Goal: Book appointment/travel/reservation

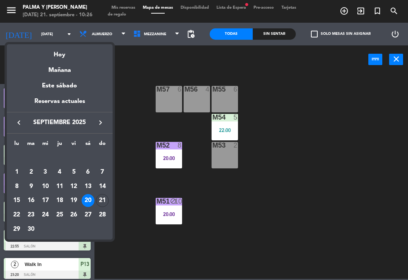
click at [104, 203] on div "21" at bounding box center [102, 200] width 13 height 13
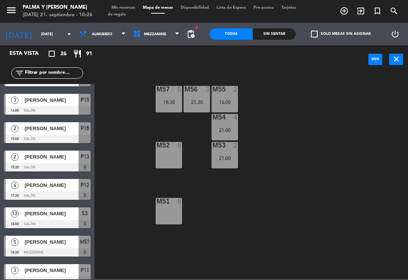
scroll to position [221, 0]
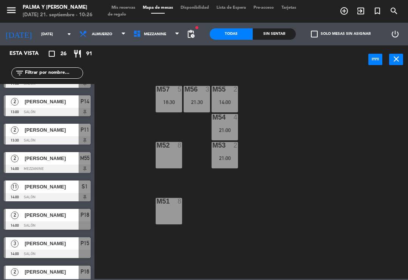
click at [275, 35] on div "Sin sentar" at bounding box center [274, 33] width 43 height 11
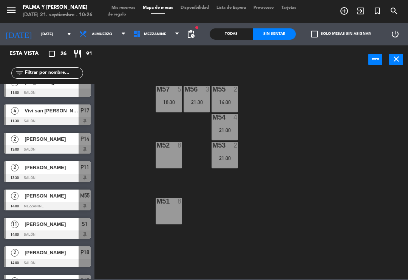
click at [244, 25] on div "Todas Sin sentar" at bounding box center [253, 34] width 86 height 23
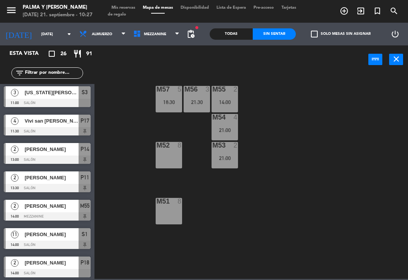
click at [243, 27] on div "Todas Sin sentar" at bounding box center [253, 34] width 86 height 23
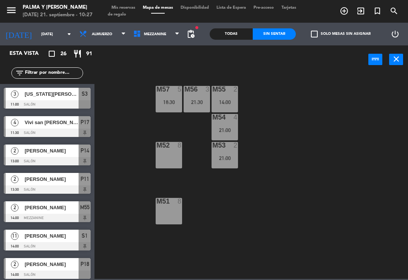
scroll to position [28, 0]
click at [242, 31] on div "Todas" at bounding box center [231, 33] width 43 height 11
click at [242, 36] on div "Todas" at bounding box center [231, 33] width 43 height 11
click at [245, 28] on div "Todas" at bounding box center [231, 33] width 43 height 11
click at [159, 38] on span "Mezzanine" at bounding box center [157, 34] width 54 height 17
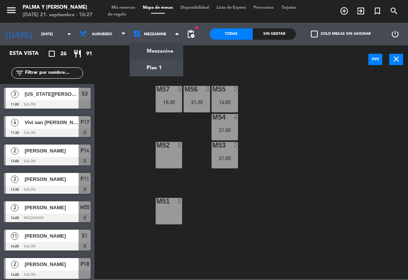
click at [166, 70] on ng-component "menu Palma y [PERSON_NAME][DATE] 21. septiembre - 10:27 Mis reservas Mapa de me…" at bounding box center [204, 139] width 408 height 278
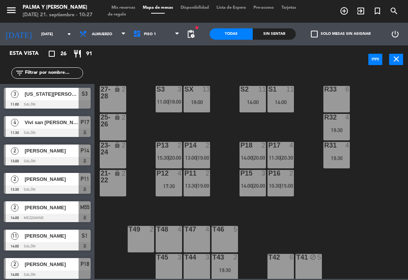
click at [37, 37] on input "[DATE]" at bounding box center [63, 34] width 52 height 12
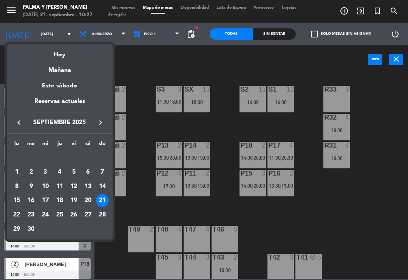
click at [89, 213] on div "27" at bounding box center [88, 214] width 13 height 13
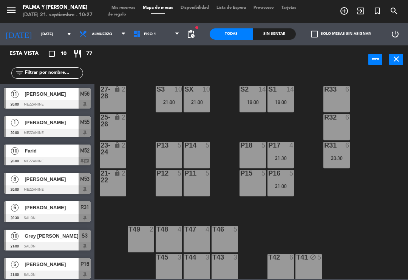
click at [166, 35] on span "Piso 1" at bounding box center [157, 34] width 54 height 17
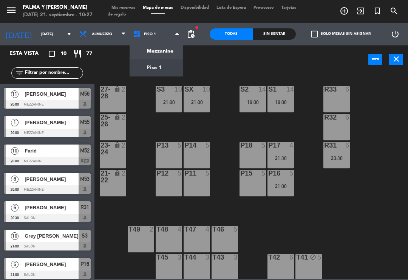
click at [221, 68] on div "power_input close" at bounding box center [231, 59] width 274 height 29
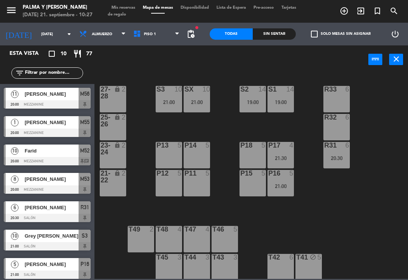
click at [368, 10] on span "exit_to_app" at bounding box center [361, 11] width 17 height 13
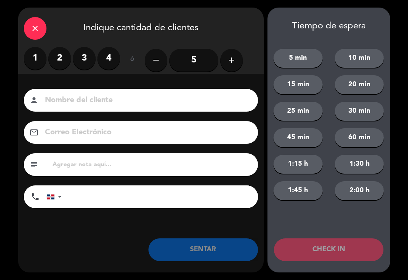
click at [31, 26] on icon "close" at bounding box center [35, 28] width 9 height 9
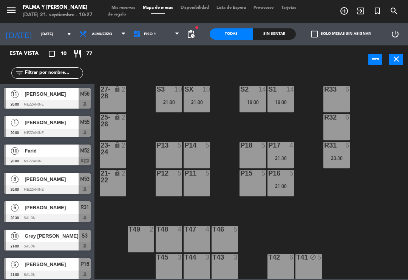
click at [37, 32] on input "[DATE]" at bounding box center [63, 34] width 52 height 12
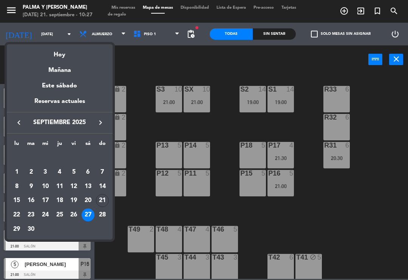
click at [102, 209] on div "28" at bounding box center [102, 214] width 13 height 13
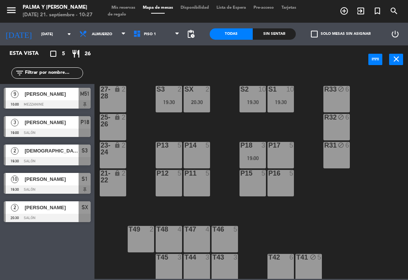
scroll to position [0, 0]
click at [37, 38] on input "[DATE]" at bounding box center [63, 34] width 52 height 12
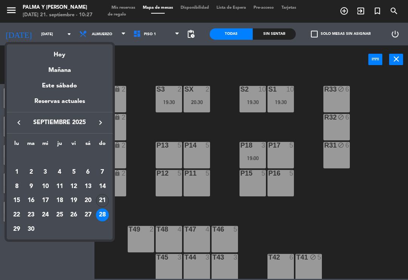
click at [87, 212] on div "27" at bounding box center [88, 214] width 13 height 13
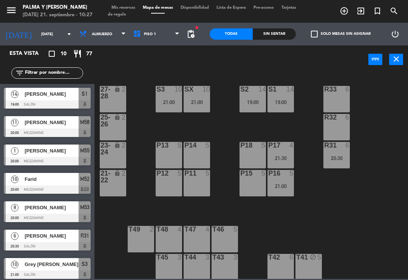
click at [37, 34] on input "[DATE]" at bounding box center [63, 34] width 52 height 12
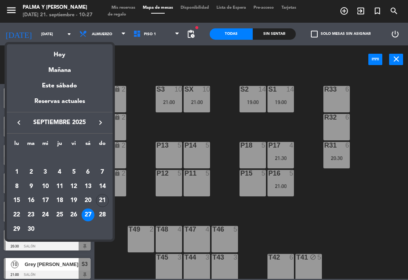
click at [104, 201] on div "21" at bounding box center [102, 200] width 13 height 13
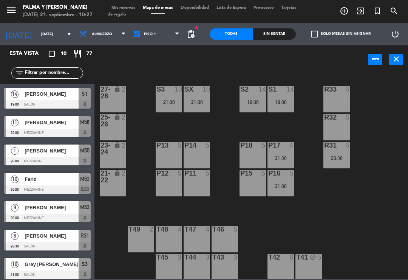
type input "[DATE]"
